Goal: Find specific page/section: Find specific page/section

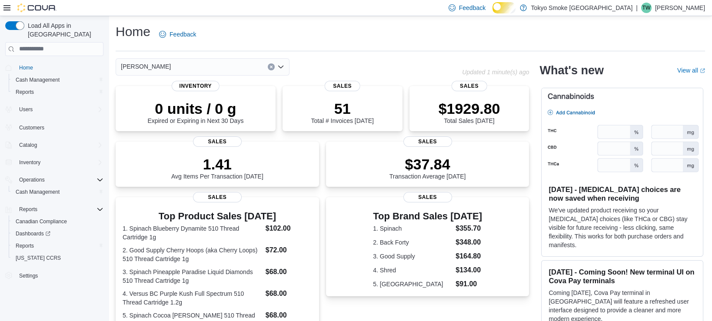
click at [55, 63] on span "Home" at bounding box center [60, 67] width 88 height 11
click at [54, 67] on button "Home" at bounding box center [54, 67] width 105 height 13
click at [54, 77] on span "Cash Management" at bounding box center [38, 80] width 44 height 7
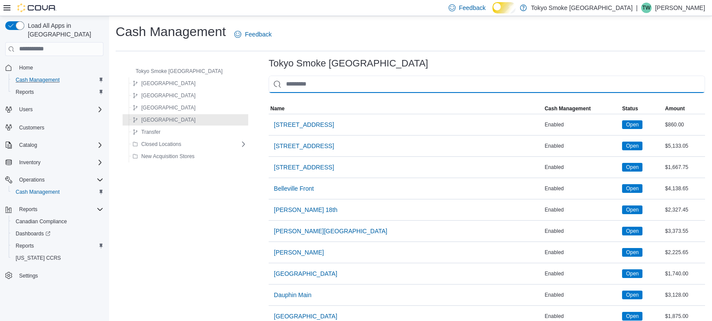
click at [318, 90] on input "This is a search bar. As you type, the results lower in the page will automatic…" at bounding box center [487, 84] width 437 height 17
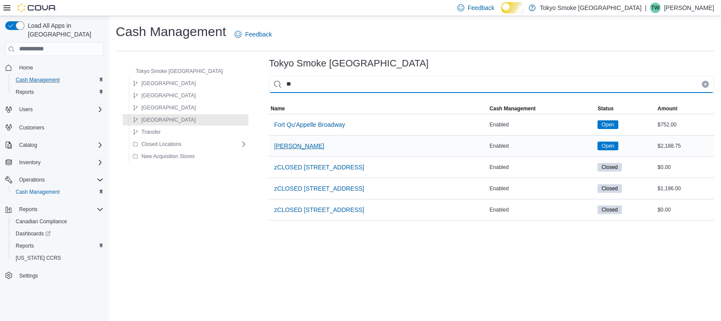
type input "**"
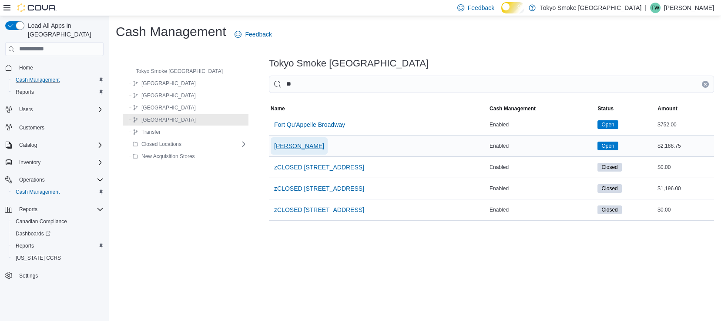
click at [326, 154] on button "[PERSON_NAME]" at bounding box center [299, 145] width 57 height 17
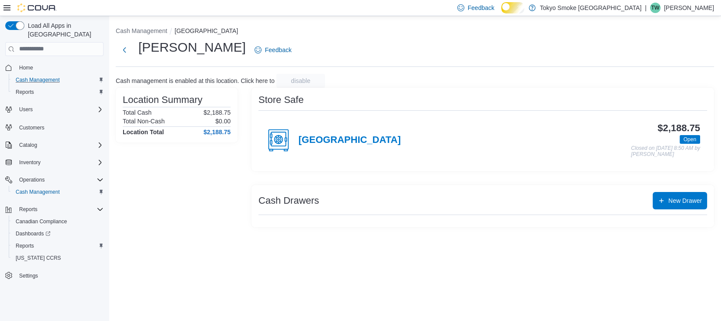
click at [360, 154] on div "[GEOGRAPHIC_DATA]" at bounding box center [332, 140] width 135 height 26
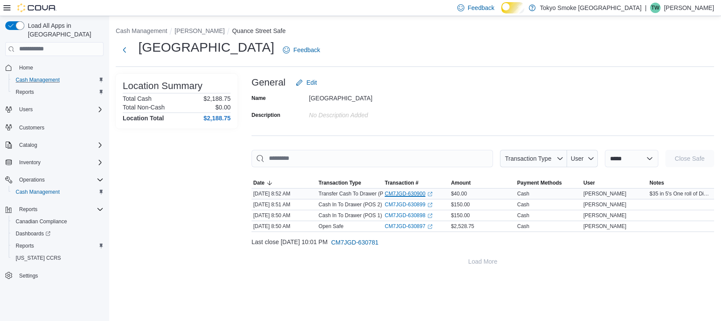
click at [419, 197] on link "CM7JGD-630900 (opens in a new tab or window)" at bounding box center [407, 193] width 47 height 7
